Goal: Check status: Check status

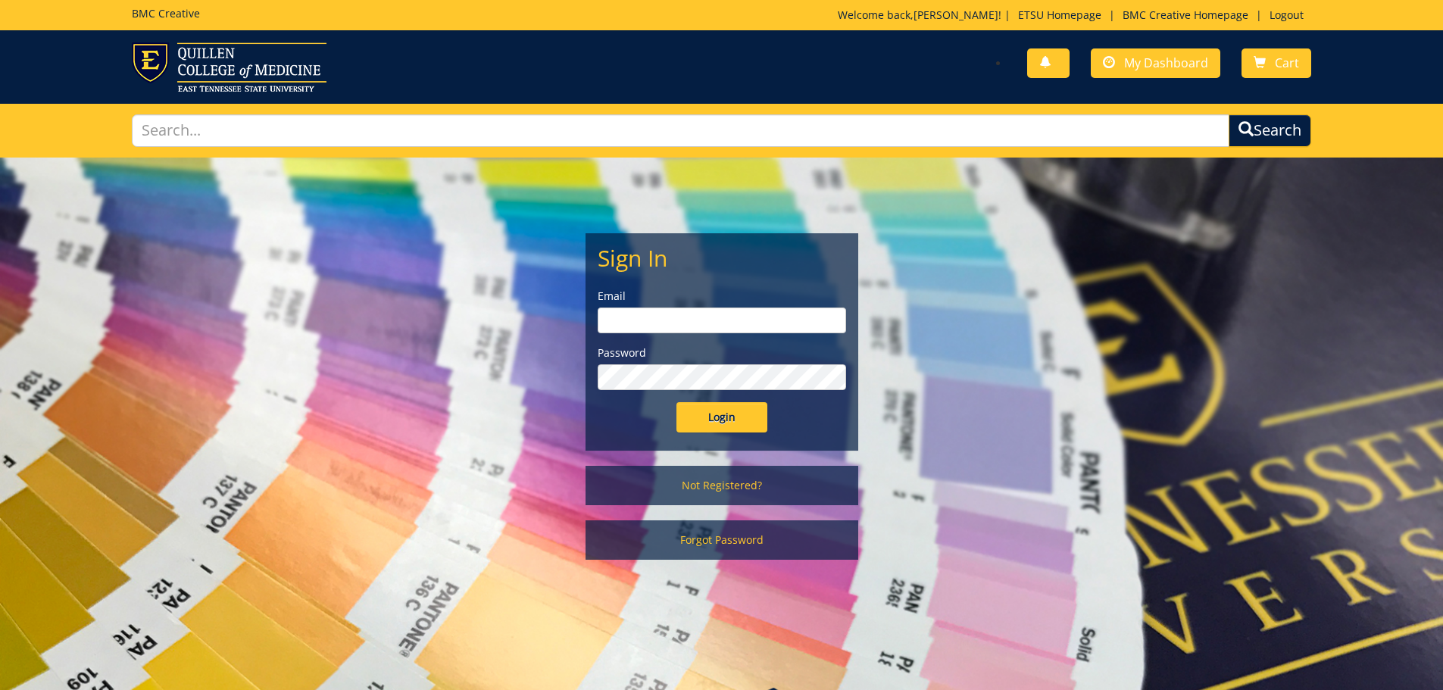
click at [641, 315] on input "email" at bounding box center [722, 321] width 249 height 26
type input "[EMAIL_ADDRESS][DOMAIN_NAME]"
click at [677, 402] on input "Login" at bounding box center [722, 417] width 91 height 30
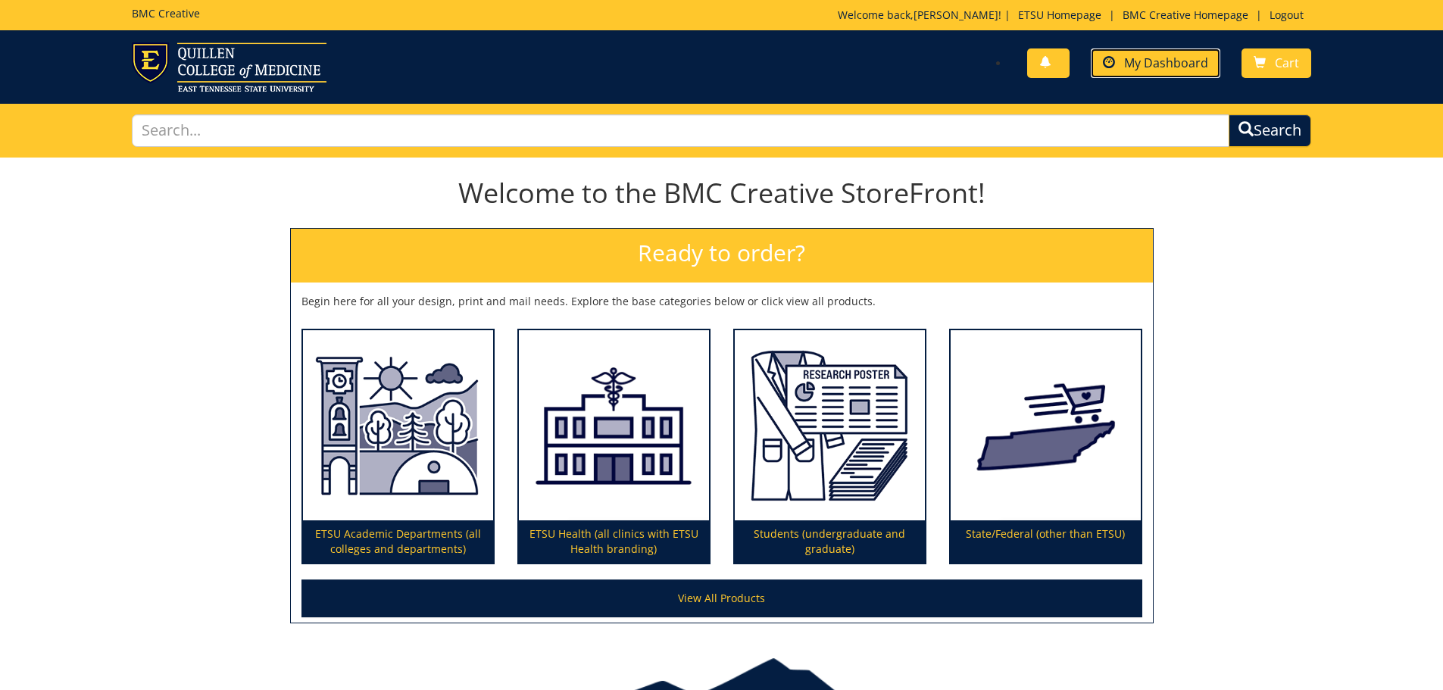
click at [1169, 58] on span "My Dashboard" at bounding box center [1166, 63] width 84 height 17
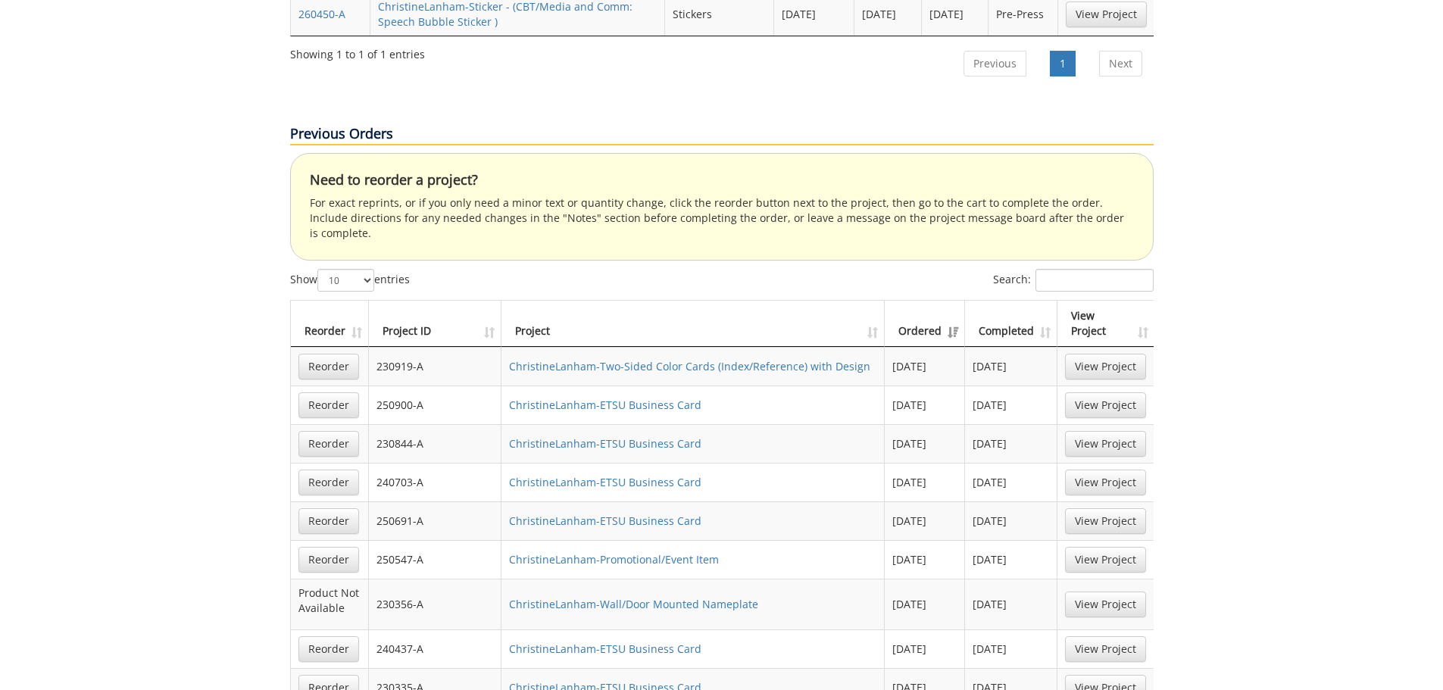
scroll to position [909, 0]
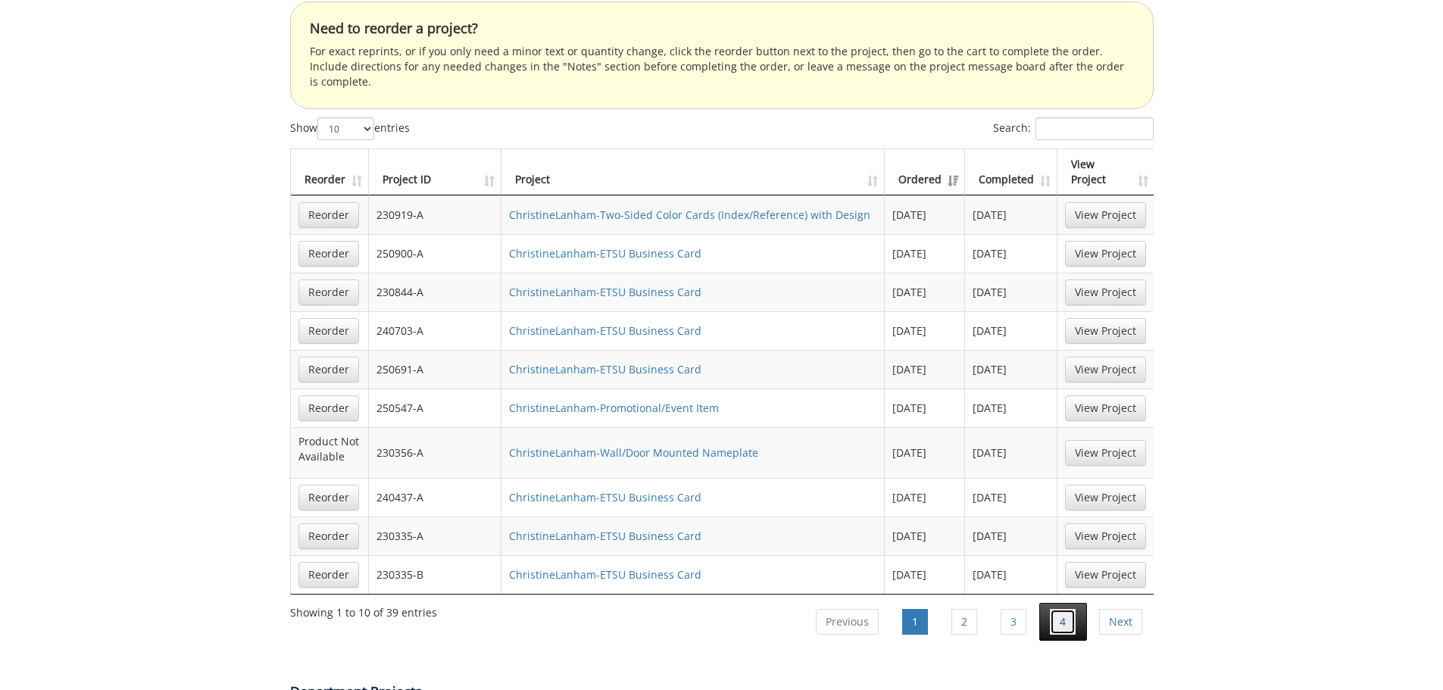
click at [1058, 609] on link "4" at bounding box center [1063, 622] width 26 height 26
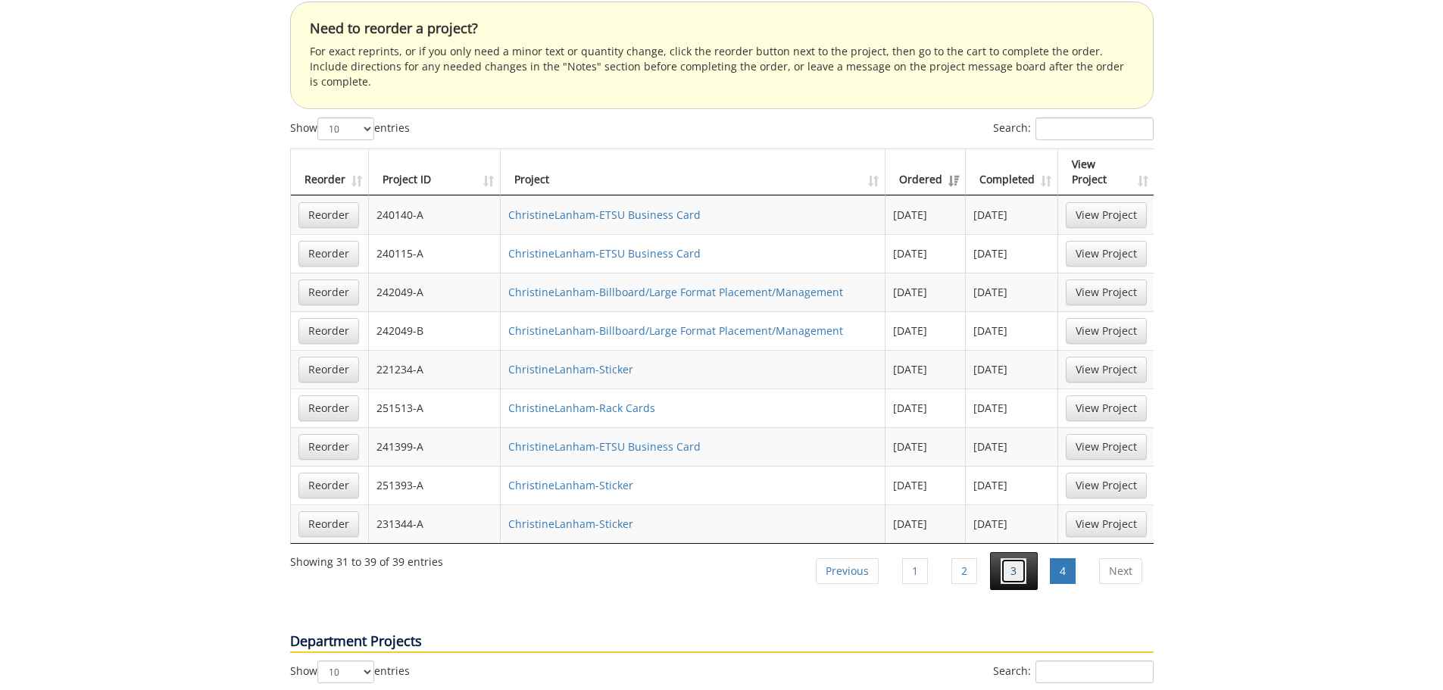
click at [1012, 558] on link "3" at bounding box center [1014, 571] width 26 height 26
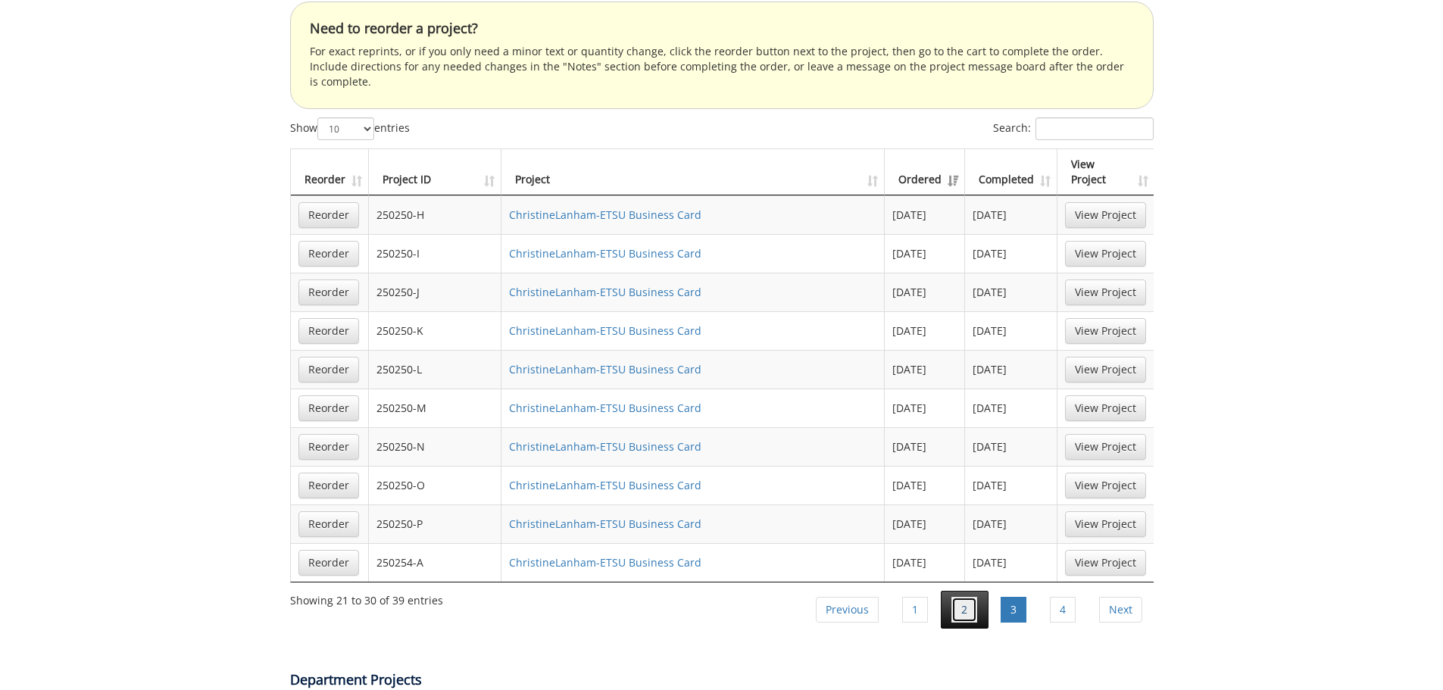
click at [966, 597] on link "2" at bounding box center [965, 610] width 26 height 26
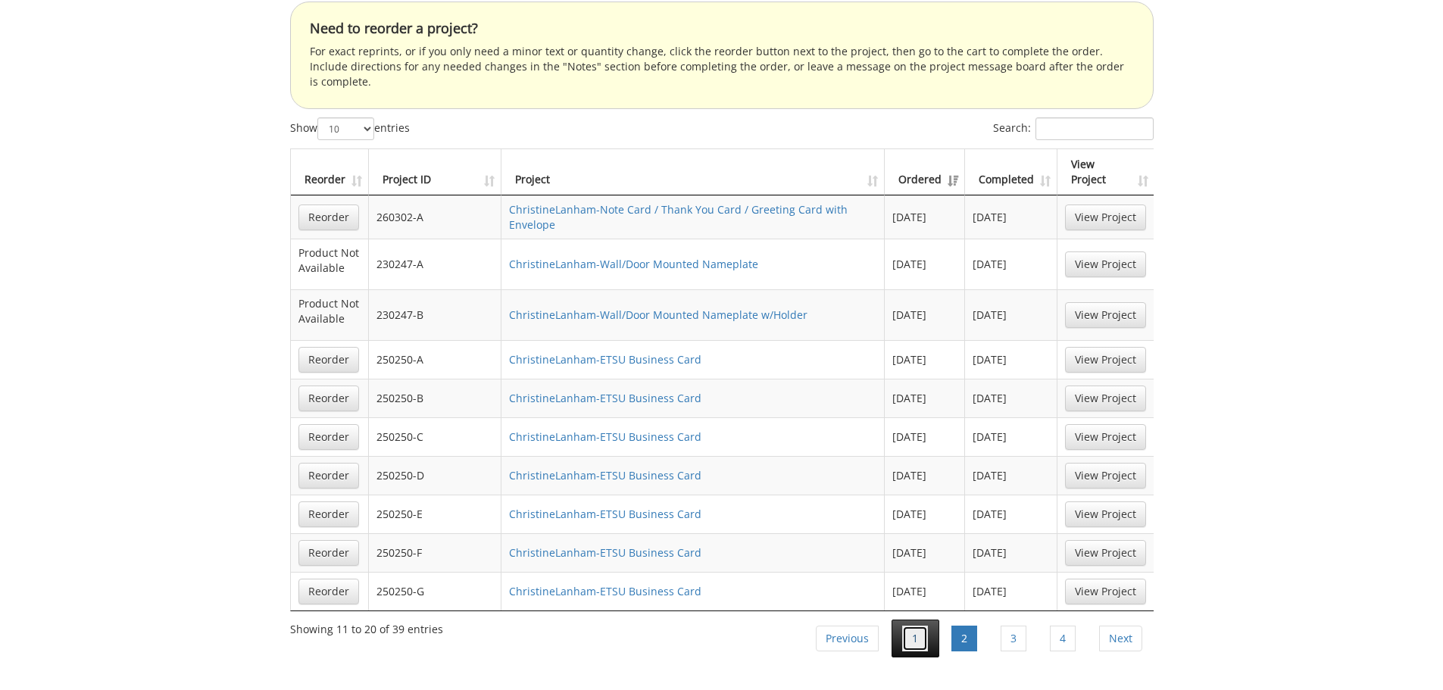
click at [919, 626] on link "1" at bounding box center [915, 639] width 26 height 26
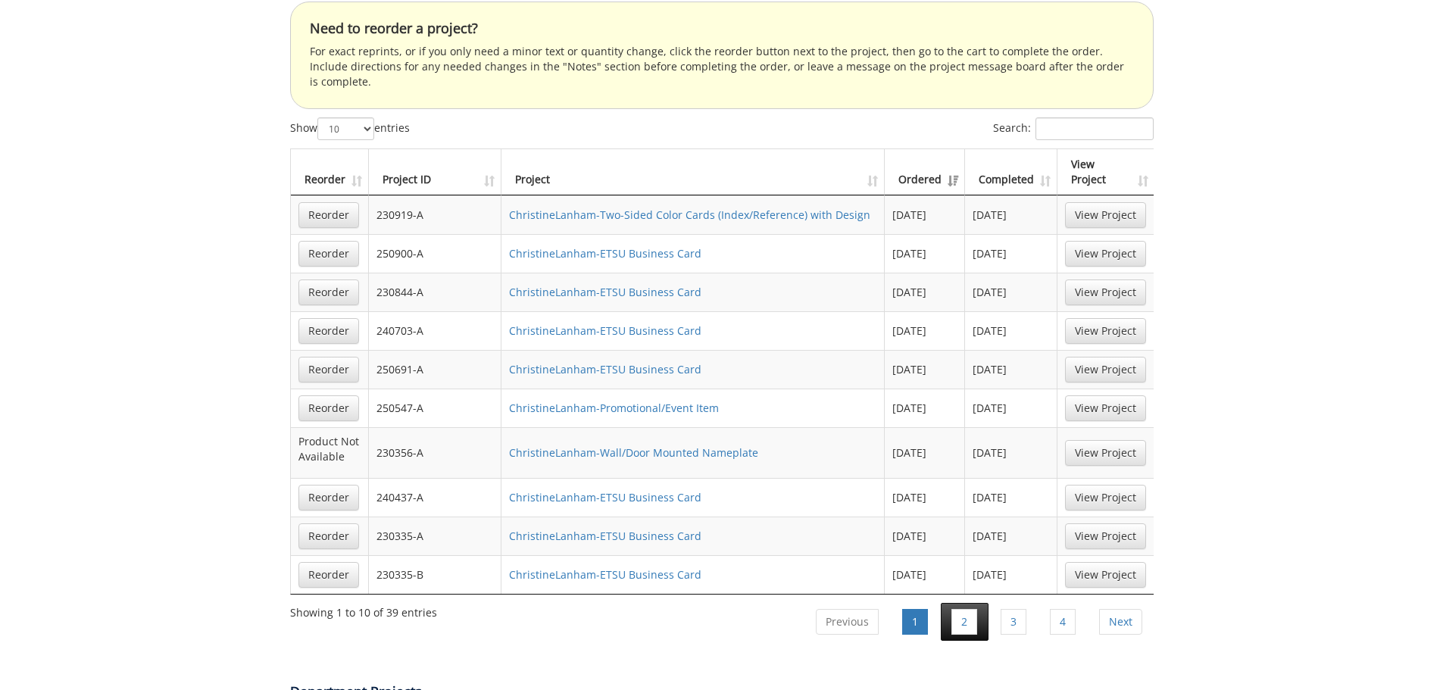
click at [949, 603] on li "2" at bounding box center [965, 622] width 48 height 38
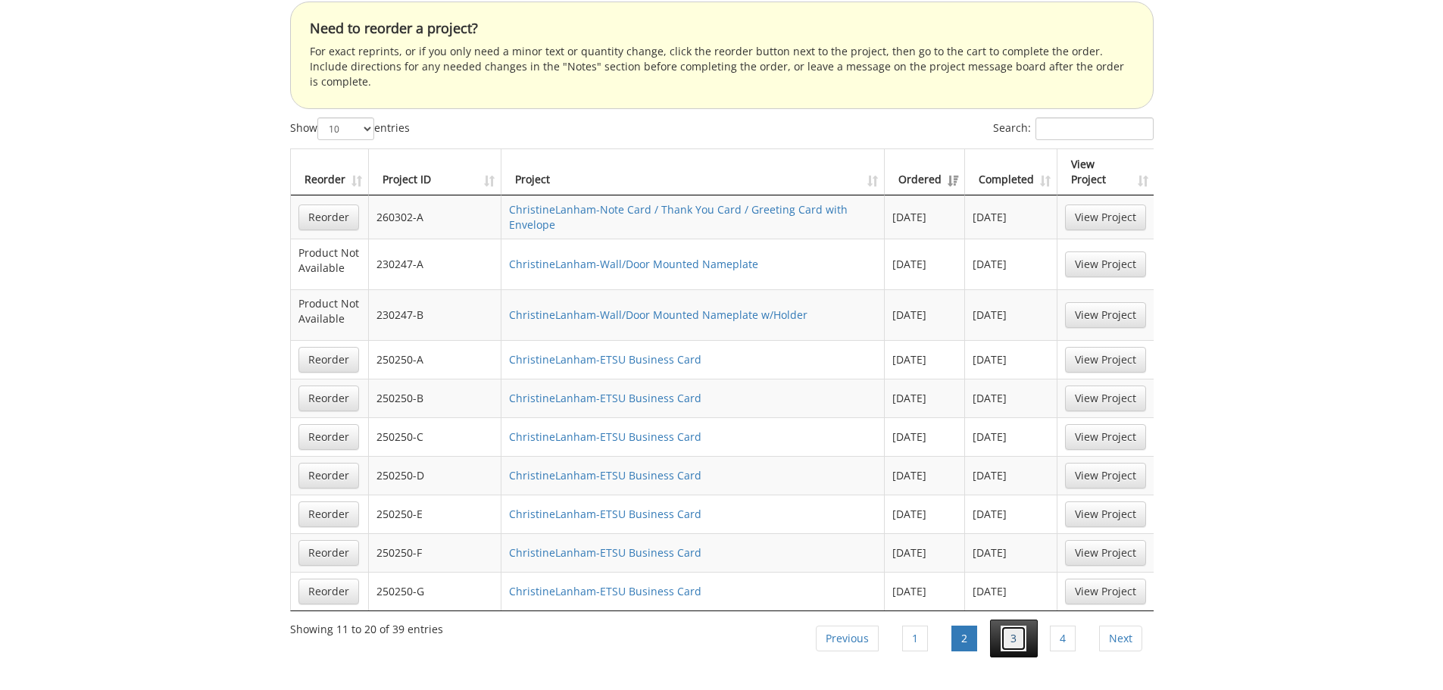
click at [1002, 626] on link "3" at bounding box center [1014, 639] width 26 height 26
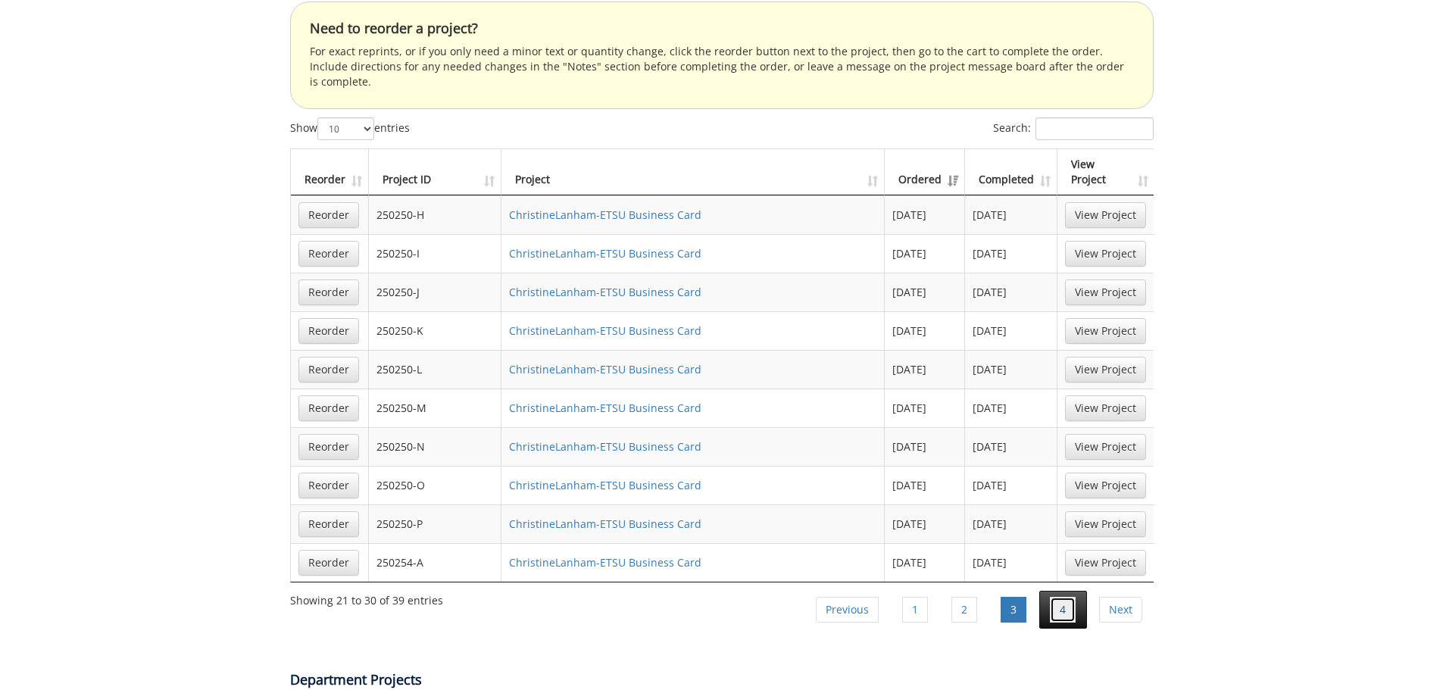
click at [1055, 597] on link "4" at bounding box center [1063, 610] width 26 height 26
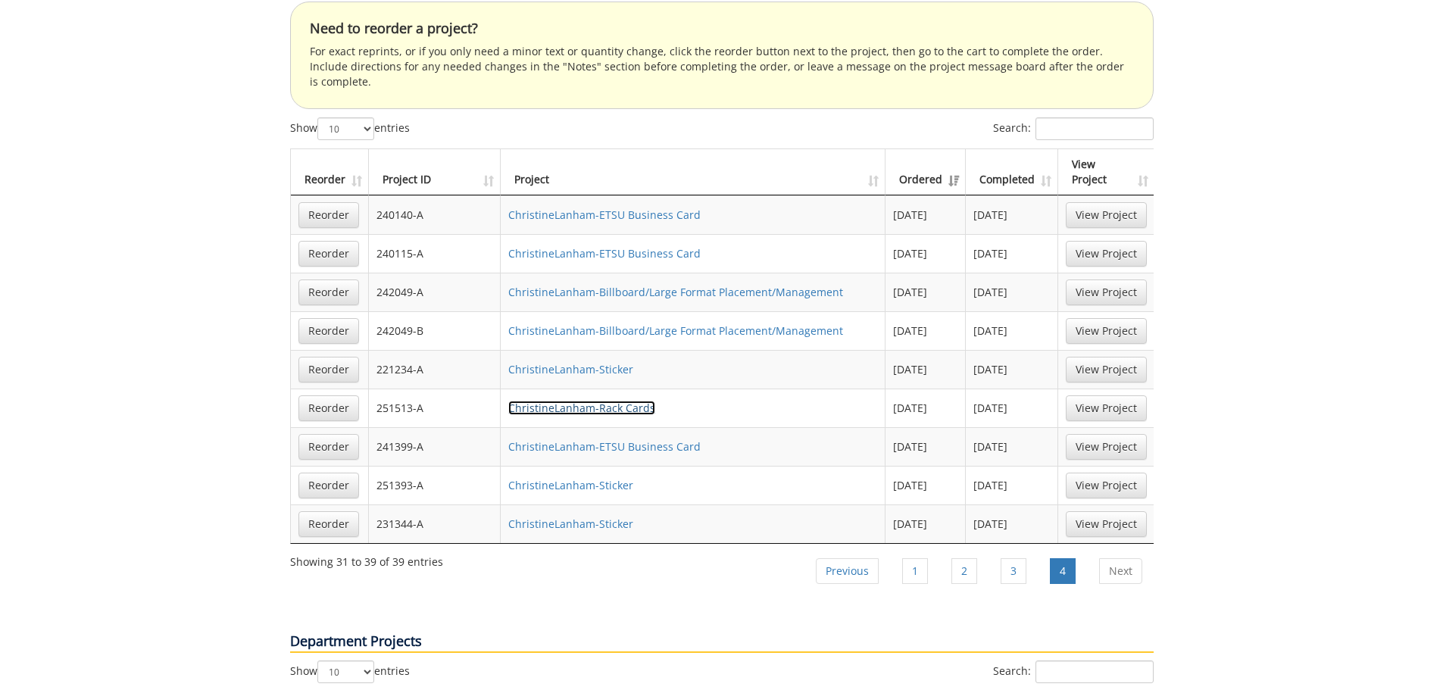
click at [549, 401] on link "ChristineLanham-Rack Cards" at bounding box center [581, 408] width 147 height 14
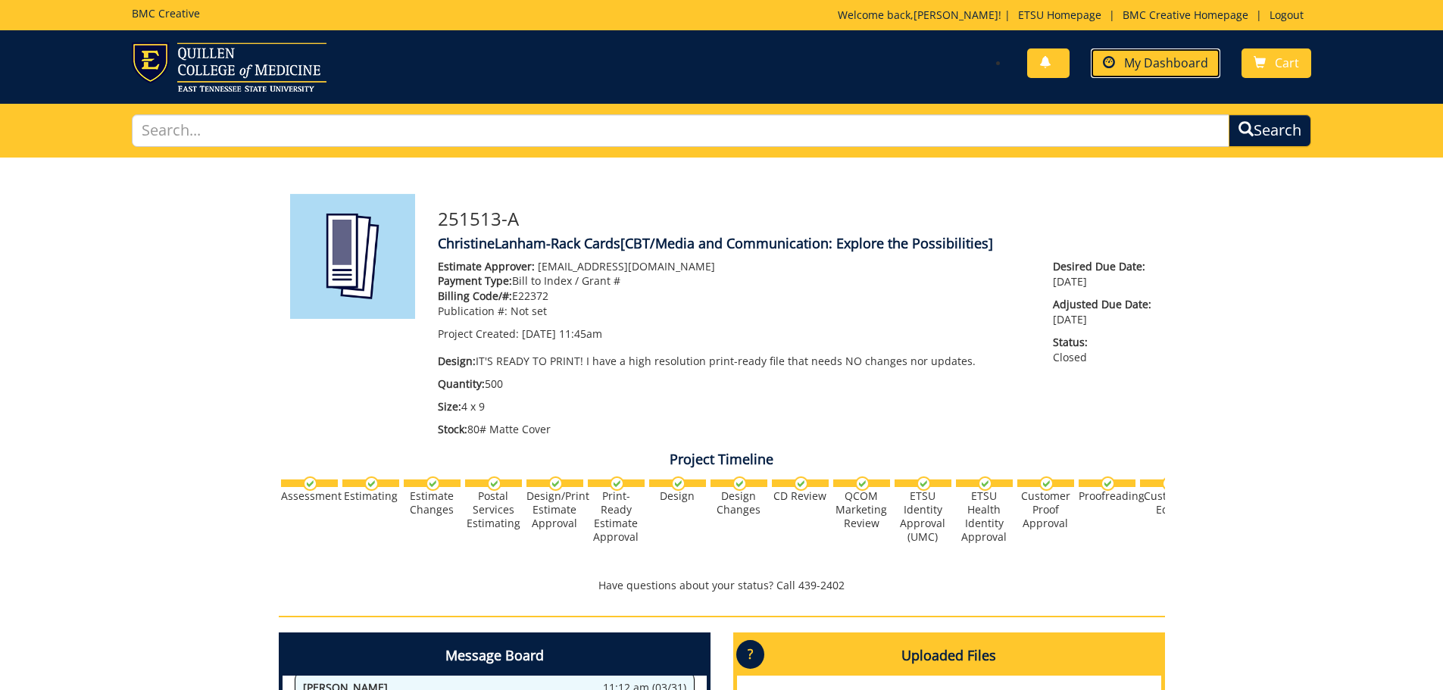
drag, startPoint x: 1140, startPoint y: 66, endPoint x: 1152, endPoint y: 71, distance: 12.5
click at [1140, 66] on span "My Dashboard" at bounding box center [1166, 63] width 84 height 17
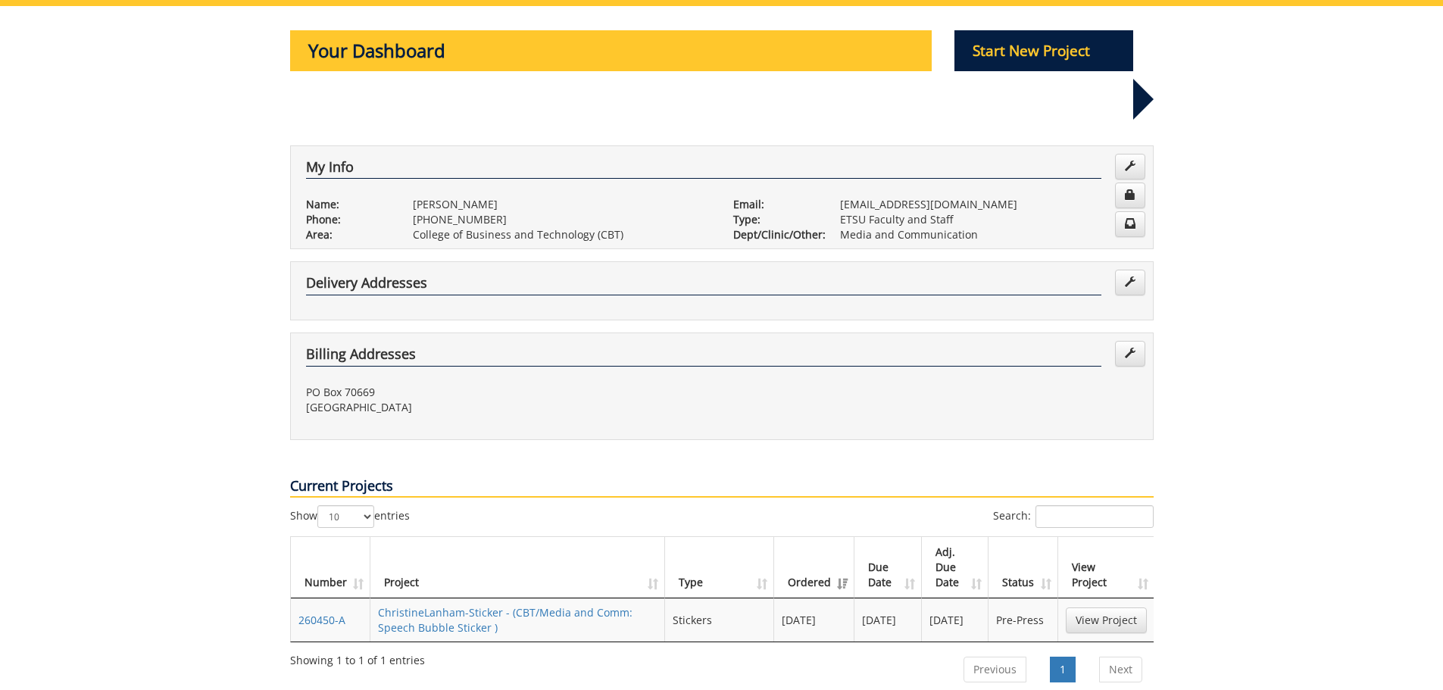
scroll to position [379, 0]
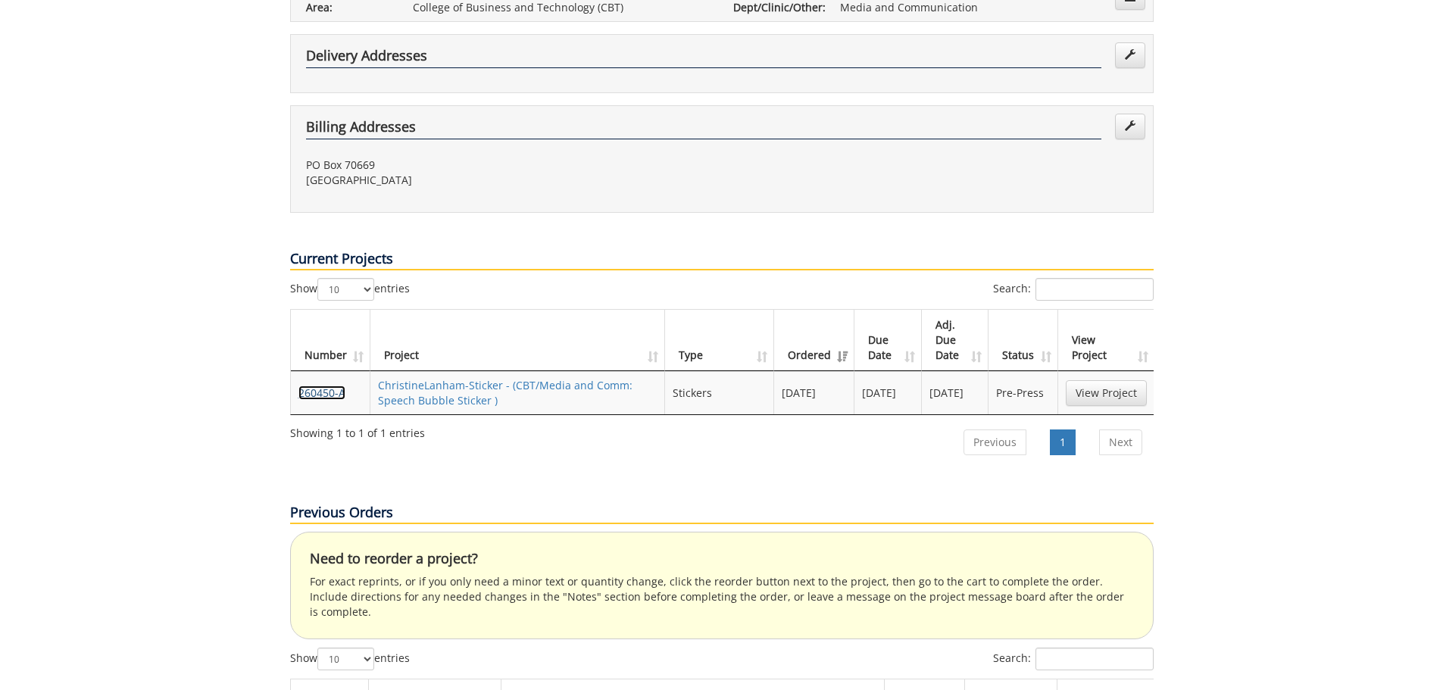
click at [328, 386] on link "260450-A" at bounding box center [322, 393] width 47 height 14
